Goal: Task Accomplishment & Management: Use online tool/utility

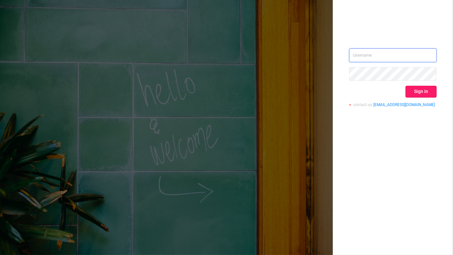
type input "kirill@protected.media"
click at [420, 91] on button "Sign in" at bounding box center [420, 92] width 31 height 12
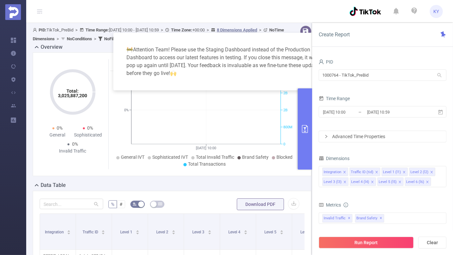
click at [308, 121] on button "primary" at bounding box center [305, 128] width 14 height 81
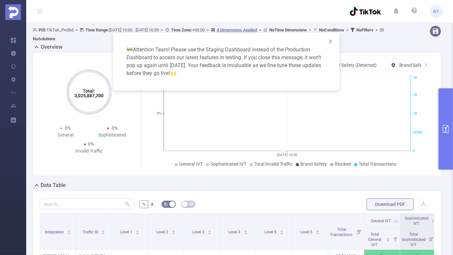
click at [314, 182] on div "🚧 Attention Team! Please use the Staging Dashboard instead of the Production Da…" at bounding box center [226, 127] width 453 height 255
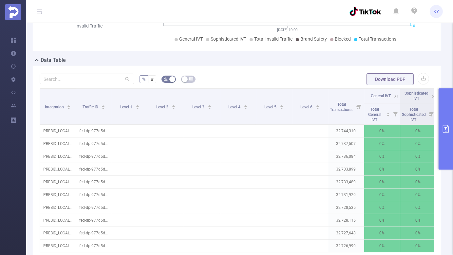
scroll to position [94, 0]
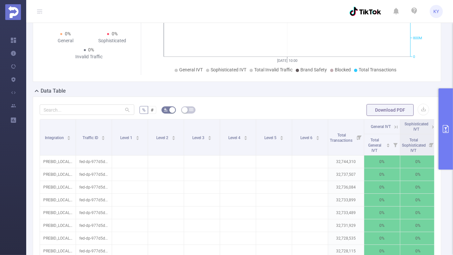
click at [442, 121] on button "primary" at bounding box center [445, 128] width 14 height 81
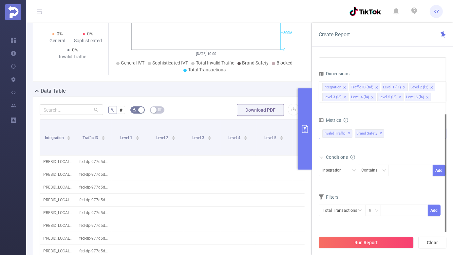
click at [379, 133] on span "✕" at bounding box center [380, 134] width 3 height 8
click at [345, 178] on div "Integration Contains Add" at bounding box center [383, 172] width 128 height 15
click at [344, 173] on div "Integration" at bounding box center [334, 170] width 24 height 11
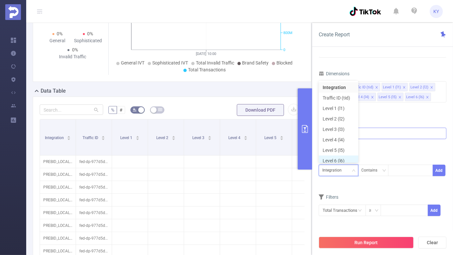
scroll to position [3, 0]
click at [347, 157] on li "Level 6 (l6)" at bounding box center [339, 157] width 40 height 10
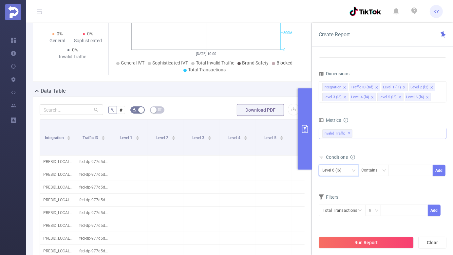
click at [345, 172] on div "Level 6 (l6)" at bounding box center [334, 170] width 24 height 11
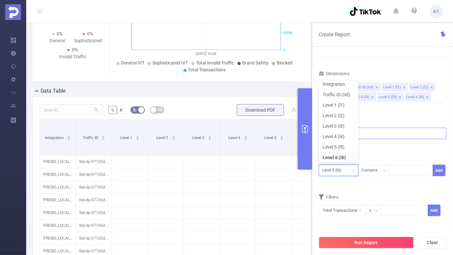
scroll to position [1, 0]
click at [336, 86] on li "Integration" at bounding box center [339, 86] width 40 height 10
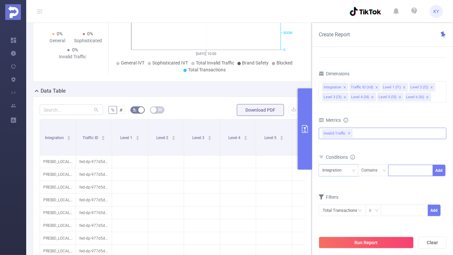
click at [404, 166] on div at bounding box center [411, 170] width 38 height 11
type input "sample"
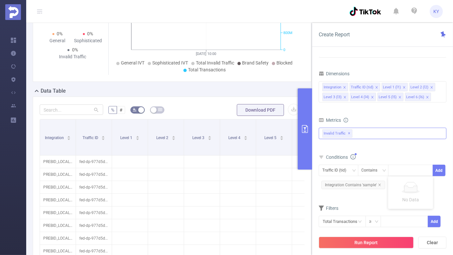
click at [352, 158] on icon "icon: info-circle" at bounding box center [352, 156] width 5 height 5
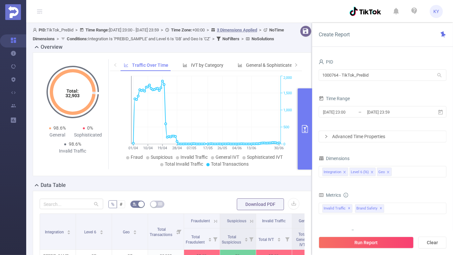
scroll to position [108, 0]
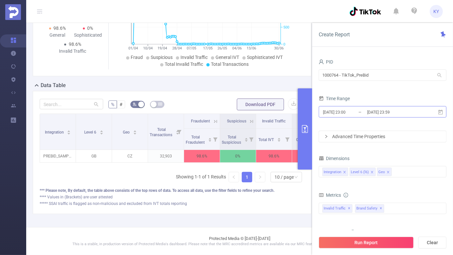
click at [358, 109] on input "[DATE] 23:00" at bounding box center [348, 112] width 53 height 9
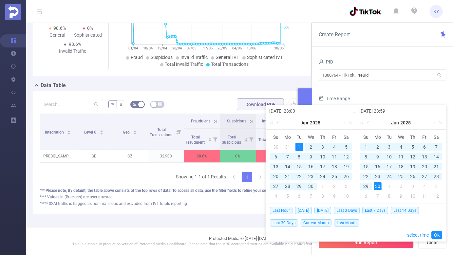
click at [278, 122] on link at bounding box center [278, 122] width 6 height 13
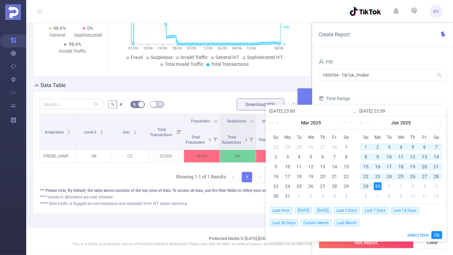
click at [278, 122] on link at bounding box center [278, 122] width 6 height 13
click at [315, 147] on div "1" at bounding box center [311, 147] width 8 height 8
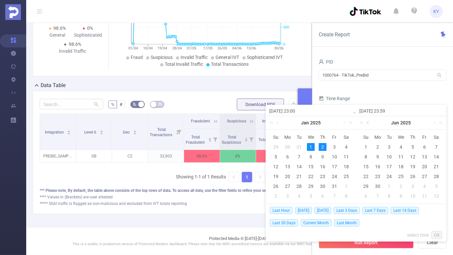
click at [370, 122] on link at bounding box center [368, 122] width 6 height 13
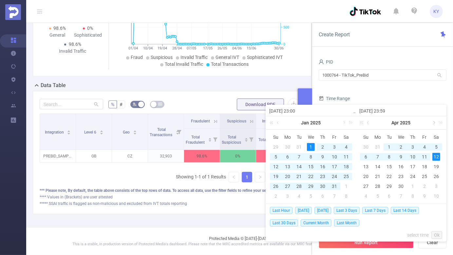
click at [435, 125] on link at bounding box center [434, 122] width 6 height 13
click at [369, 122] on link at bounding box center [368, 122] width 6 height 13
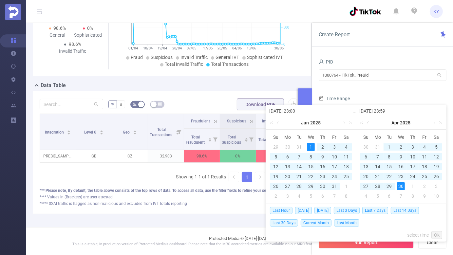
click at [401, 187] on div "30" at bounding box center [401, 186] width 8 height 8
type input "[DATE] 23:00"
type input "[DATE] 23:59"
type input "2025-01-01 23:00"
type input "2025-04-30 23:59"
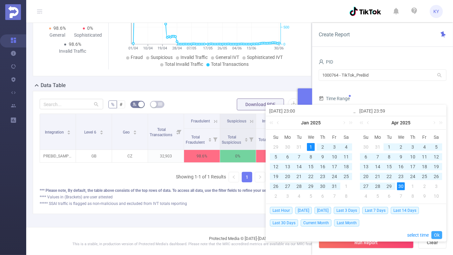
click at [438, 234] on link "Ok" at bounding box center [436, 235] width 11 height 8
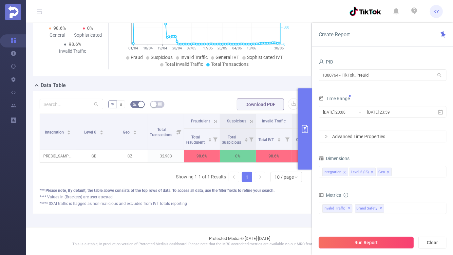
click at [383, 244] on button "Run Report" at bounding box center [366, 243] width 95 height 12
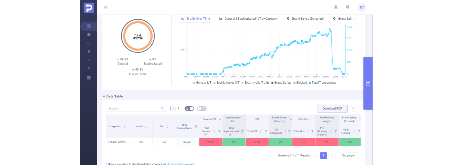
scroll to position [36, 0]
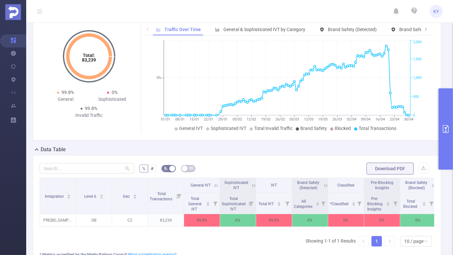
click at [445, 109] on button "primary" at bounding box center [445, 128] width 14 height 81
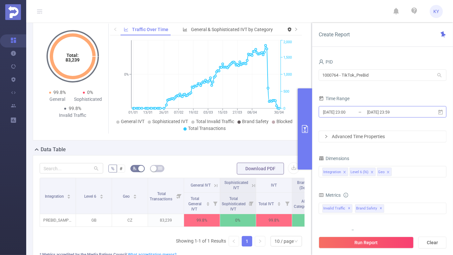
click at [358, 113] on input "2025-01-01 23:00" at bounding box center [348, 112] width 53 height 9
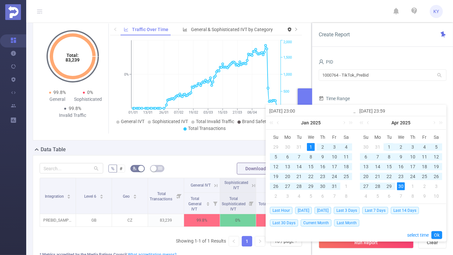
click at [388, 145] on div "1" at bounding box center [389, 147] width 8 height 8
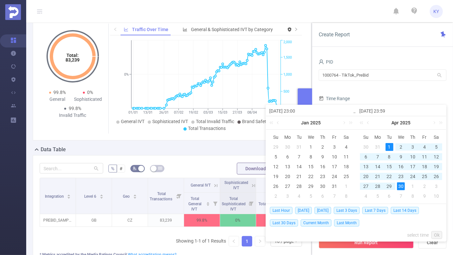
click at [399, 188] on div "30" at bounding box center [401, 186] width 8 height 8
type input "[DATE] 23:00"
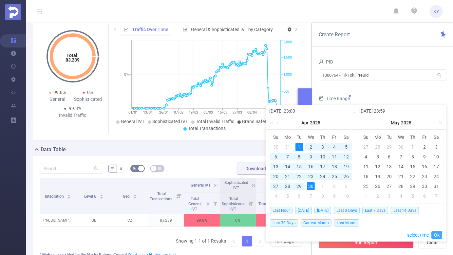
click at [440, 235] on link "Ok" at bounding box center [436, 235] width 11 height 8
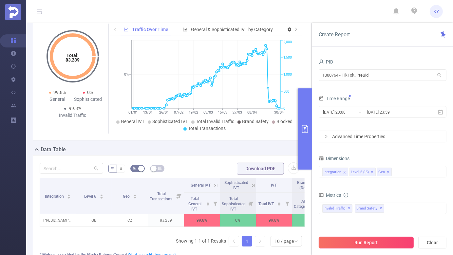
click at [396, 243] on button "Run Report" at bounding box center [366, 243] width 95 height 12
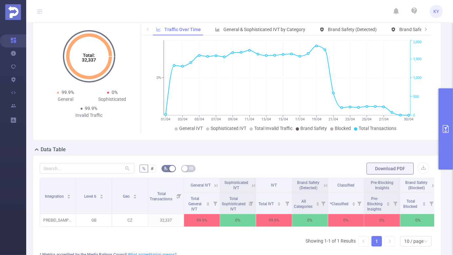
click at [451, 161] on button "primary" at bounding box center [445, 128] width 14 height 81
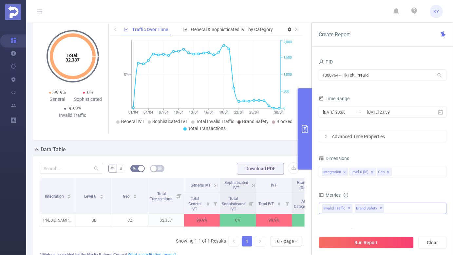
click at [376, 207] on span "Brand Safety ✕" at bounding box center [369, 208] width 29 height 9
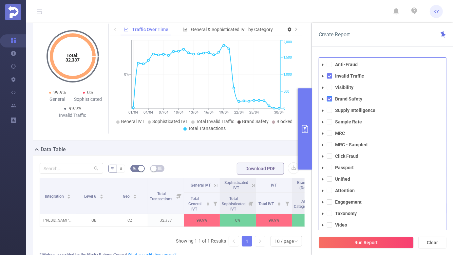
click at [330, 97] on span at bounding box center [329, 98] width 5 height 5
click at [348, 248] on button "Run Report" at bounding box center [366, 243] width 95 height 12
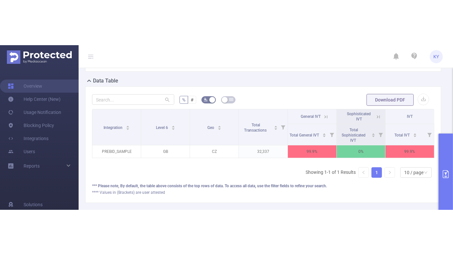
scroll to position [143, 0]
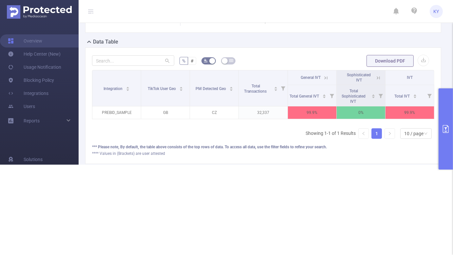
click at [270, 138] on div "Integration TikTok User Geo PM Detected Geo Total Transactions General IVT Soph…" at bounding box center [263, 107] width 342 height 74
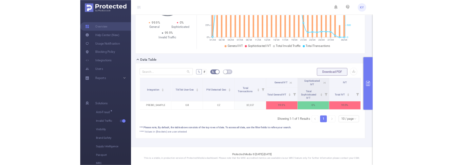
scroll to position [92, 0]
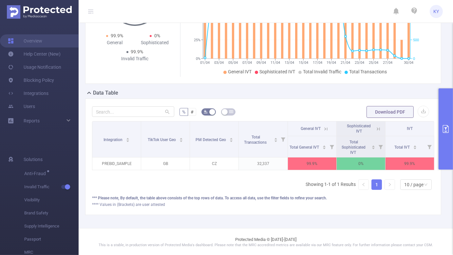
click at [326, 128] on icon at bounding box center [326, 129] width 6 height 6
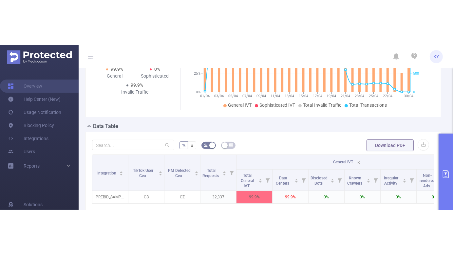
scroll to position [104, 0]
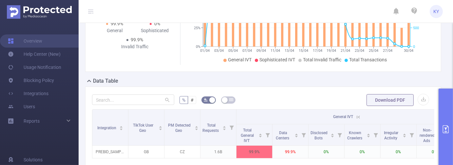
click at [292, 106] on div "% # Download PDF Integration TikTok User Geo PM Detected Geo Total Requests Gen…" at bounding box center [263, 144] width 342 height 102
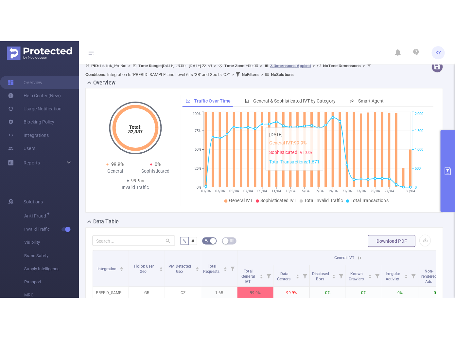
scroll to position [0, 0]
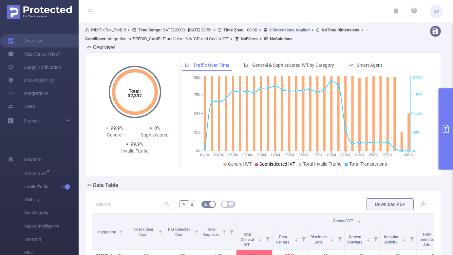
click at [285, 163] on span "Sophisticated IVT" at bounding box center [277, 163] width 36 height 5
click at [325, 162] on span "Total Invalid Traffic" at bounding box center [322, 163] width 38 height 5
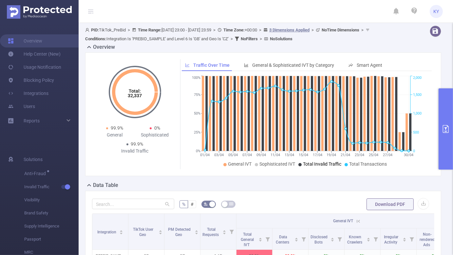
click at [325, 162] on span "Total Invalid Traffic" at bounding box center [322, 163] width 38 height 5
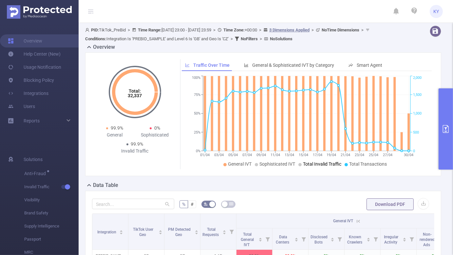
click at [325, 162] on span "Total Invalid Traffic" at bounding box center [322, 163] width 38 height 5
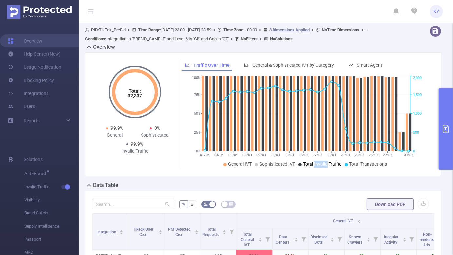
click at [325, 162] on span "Total Invalid Traffic" at bounding box center [322, 163] width 38 height 5
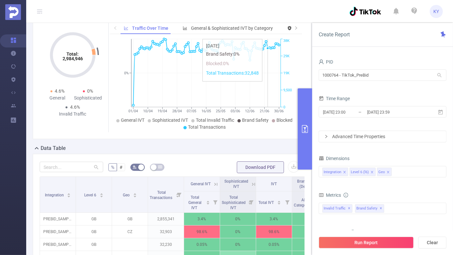
scroll to position [36, 0]
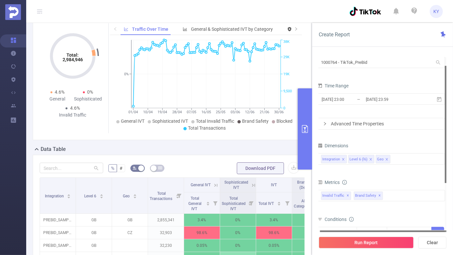
click at [389, 105] on div "2025-04-01 23:00 _ 2025-06-30 23:59" at bounding box center [381, 99] width 128 height 15
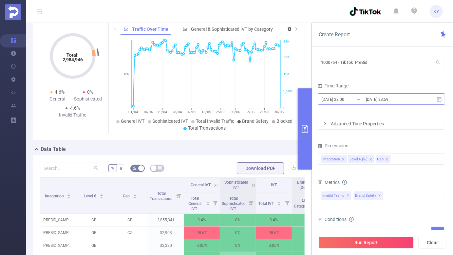
click at [388, 103] on input "[DATE] 23:59" at bounding box center [391, 99] width 53 height 9
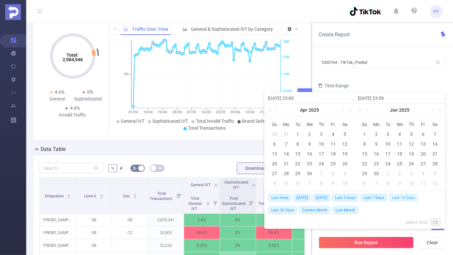
click at [404, 195] on span "Last 14 Days" at bounding box center [403, 197] width 28 height 7
type input "2025-08-12 00:00"
type input "2025-08-26 23:59"
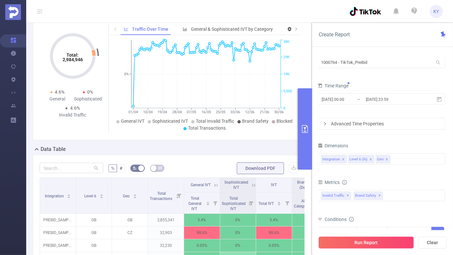
click at [383, 244] on button "Run Report" at bounding box center [366, 243] width 95 height 12
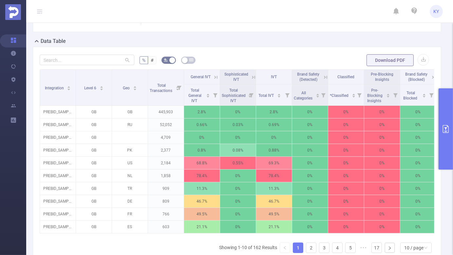
scroll to position [198, 0]
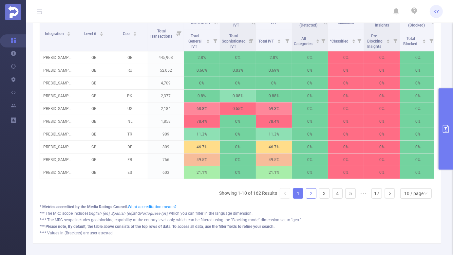
click at [312, 191] on link "2" at bounding box center [311, 194] width 10 height 10
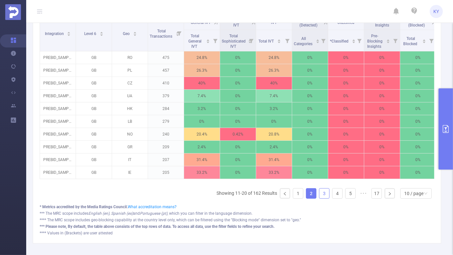
click at [322, 195] on link "3" at bounding box center [324, 194] width 10 height 10
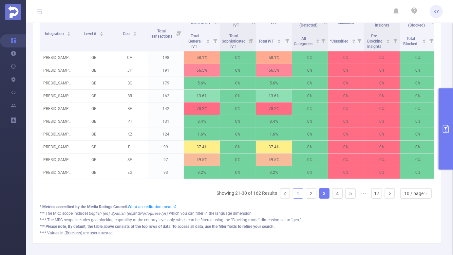
click at [297, 191] on link "1" at bounding box center [298, 194] width 10 height 10
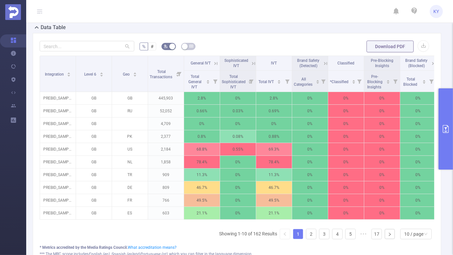
scroll to position [88, 0]
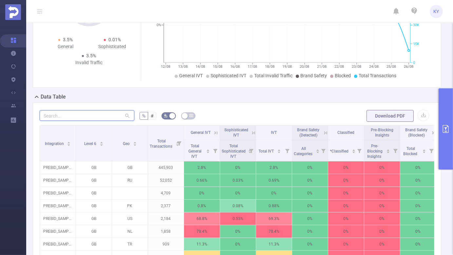
click at [95, 111] on input "text" at bounding box center [87, 115] width 95 height 10
type input "cz"
click at [213, 100] on div "Data Table" at bounding box center [240, 97] width 414 height 9
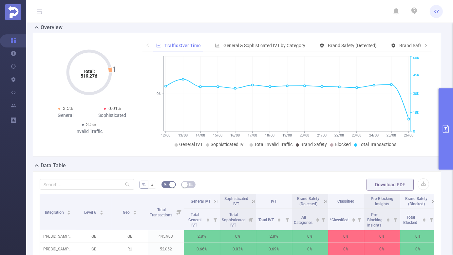
scroll to position [0, 0]
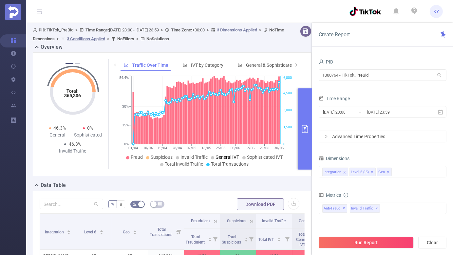
scroll to position [10, 0]
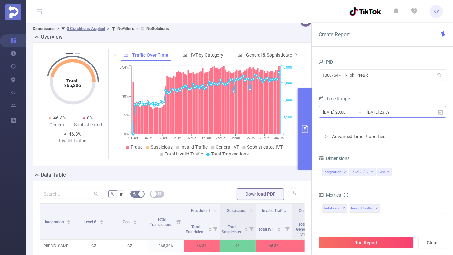
click at [358, 111] on input "[DATE] 23:00" at bounding box center [348, 112] width 53 height 9
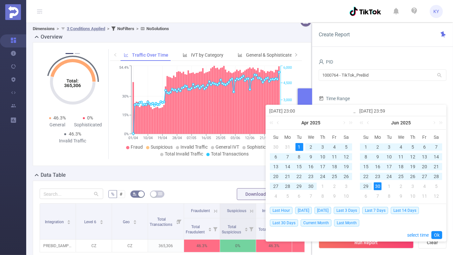
click at [368, 96] on div "Time Range" at bounding box center [383, 99] width 128 height 11
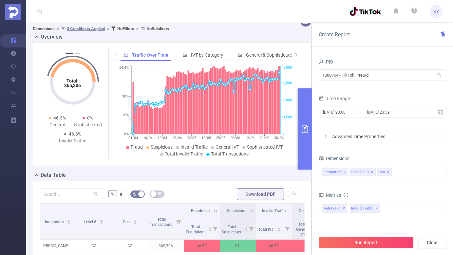
click at [299, 122] on button "primary" at bounding box center [305, 128] width 14 height 81
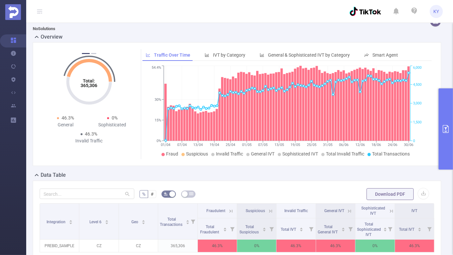
click at [448, 112] on button "primary" at bounding box center [445, 128] width 14 height 81
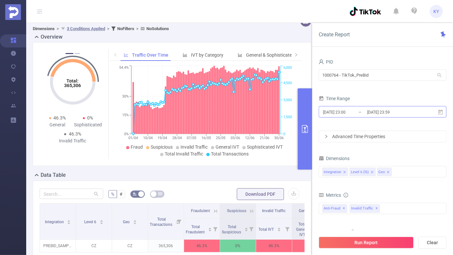
click at [379, 115] on input "[DATE] 23:59" at bounding box center [392, 112] width 53 height 9
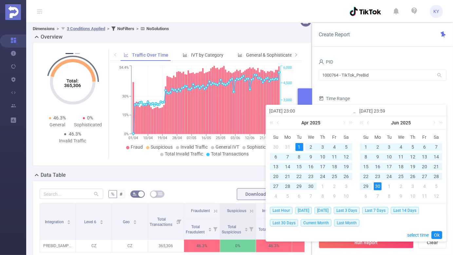
click at [297, 148] on div "1" at bounding box center [299, 147] width 8 height 8
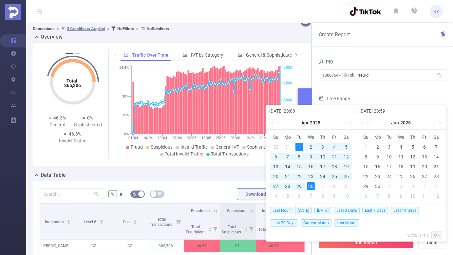
click at [311, 187] on div "30" at bounding box center [311, 186] width 8 height 8
type input "[DATE] 23:59"
click at [438, 236] on link "Ok" at bounding box center [436, 235] width 11 height 8
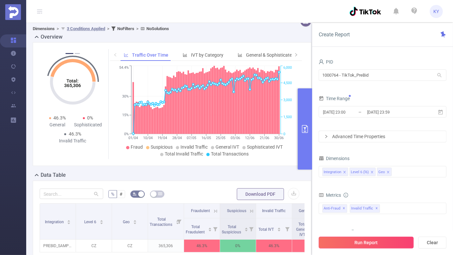
click at [397, 243] on button "Run Report" at bounding box center [366, 243] width 95 height 12
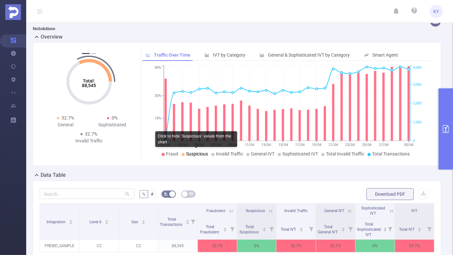
click at [192, 155] on span "Suspicious" at bounding box center [197, 153] width 22 height 5
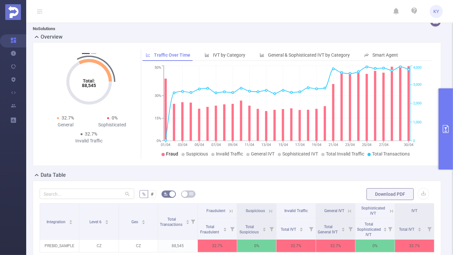
click at [173, 156] on span "Fraud" at bounding box center [172, 153] width 12 height 5
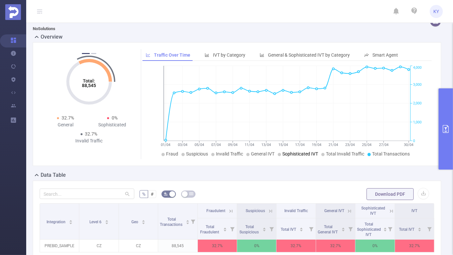
click at [285, 153] on span "Sophisticated IVT" at bounding box center [300, 153] width 36 height 5
click at [332, 153] on span "Total Invalid Traffic" at bounding box center [345, 153] width 38 height 5
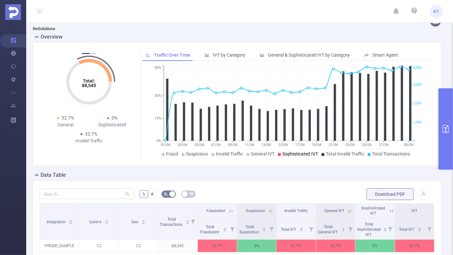
click at [297, 153] on span "Sophisticated IVT" at bounding box center [300, 153] width 36 height 5
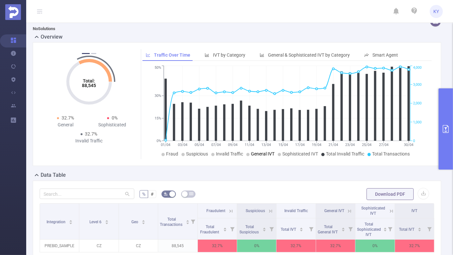
drag, startPoint x: 266, startPoint y: 155, endPoint x: 260, endPoint y: 155, distance: 5.9
click at [260, 155] on span "General IVT" at bounding box center [263, 153] width 24 height 5
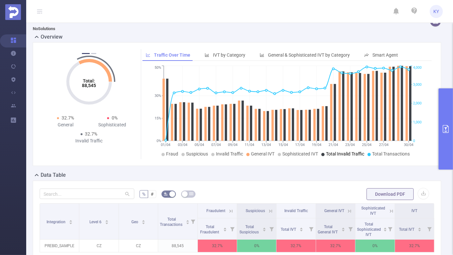
click at [341, 155] on span "Total Invalid Traffic" at bounding box center [345, 153] width 38 height 5
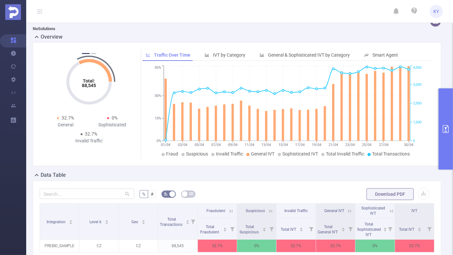
click at [446, 119] on button "primary" at bounding box center [445, 128] width 14 height 81
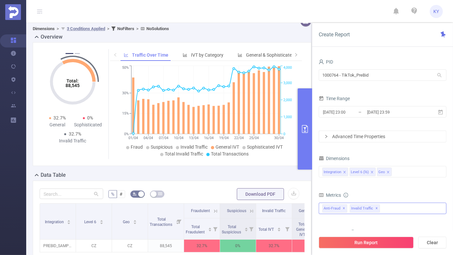
click at [342, 208] on span "✕" at bounding box center [343, 209] width 3 height 8
click at [343, 242] on button "Run Report" at bounding box center [366, 243] width 95 height 12
